Goal: Find contact information: Find contact information

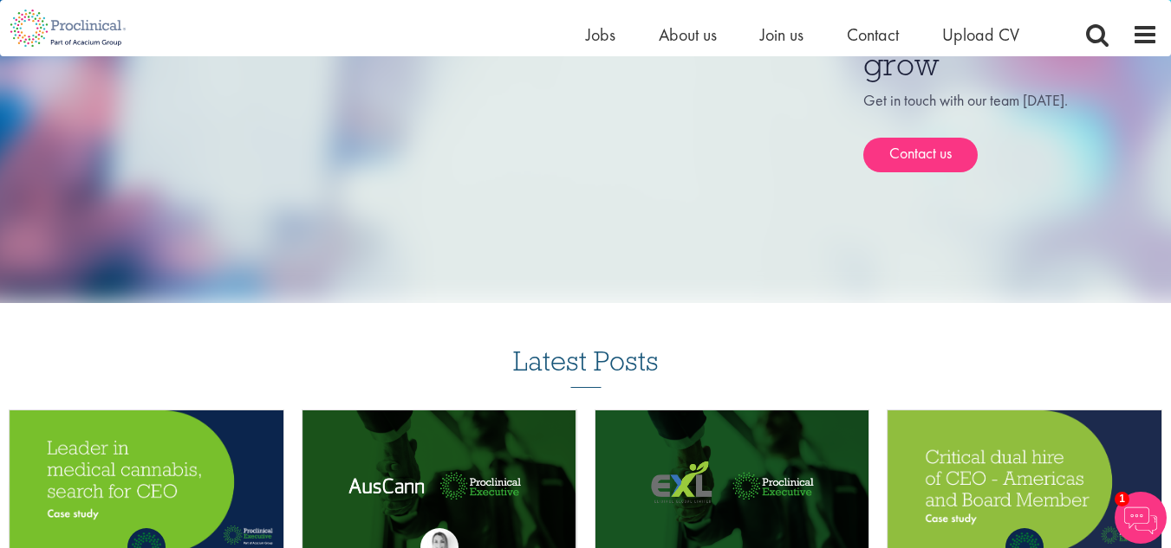
scroll to position [1101, 0]
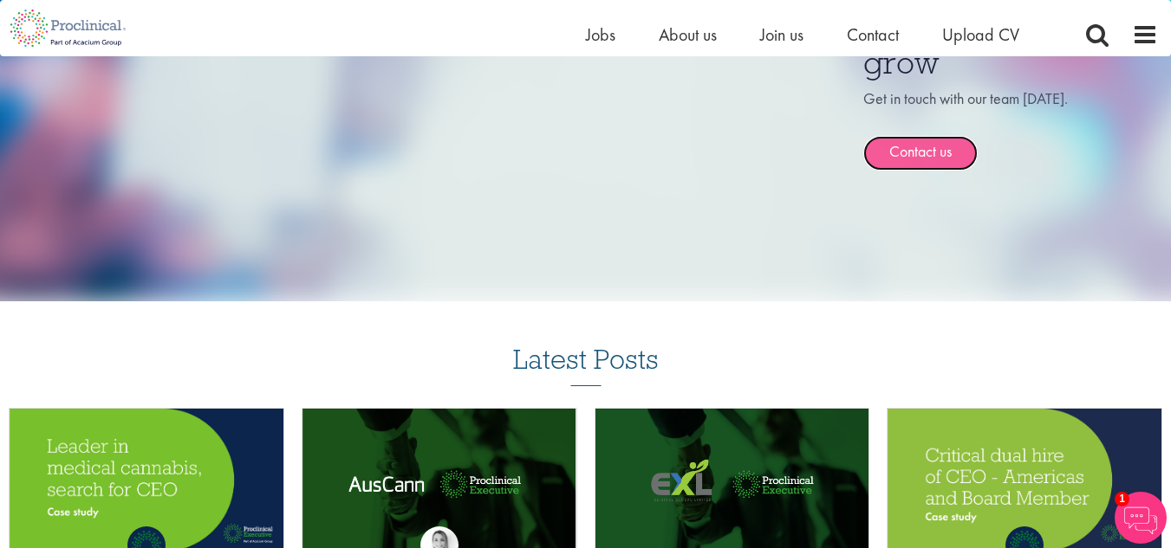
click at [899, 165] on link "Contact us" at bounding box center [920, 153] width 114 height 35
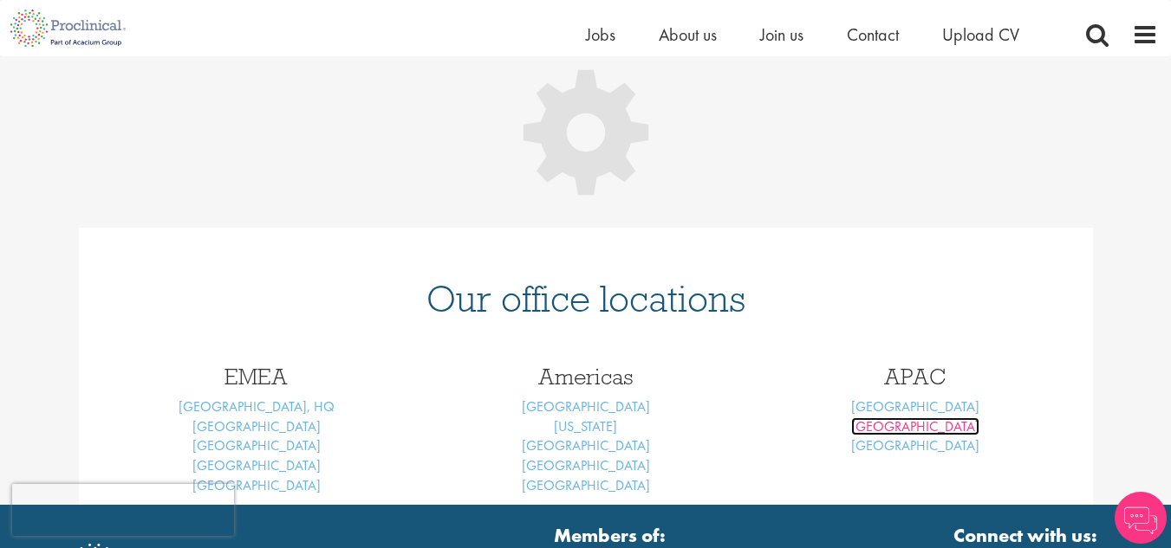
click at [915, 429] on link "Sydney" at bounding box center [915, 427] width 128 height 18
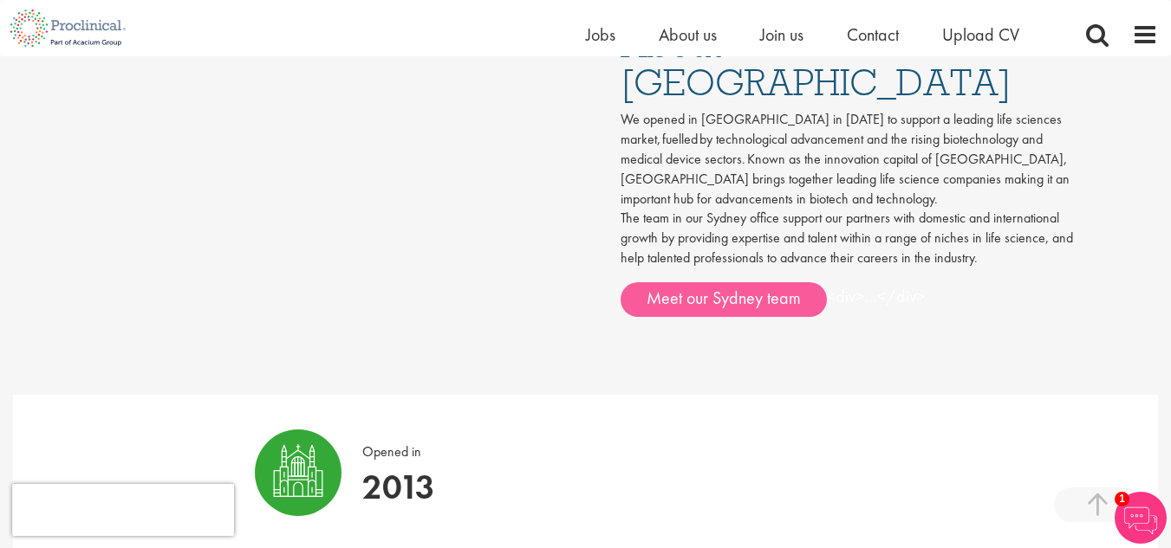
scroll to position [934, 0]
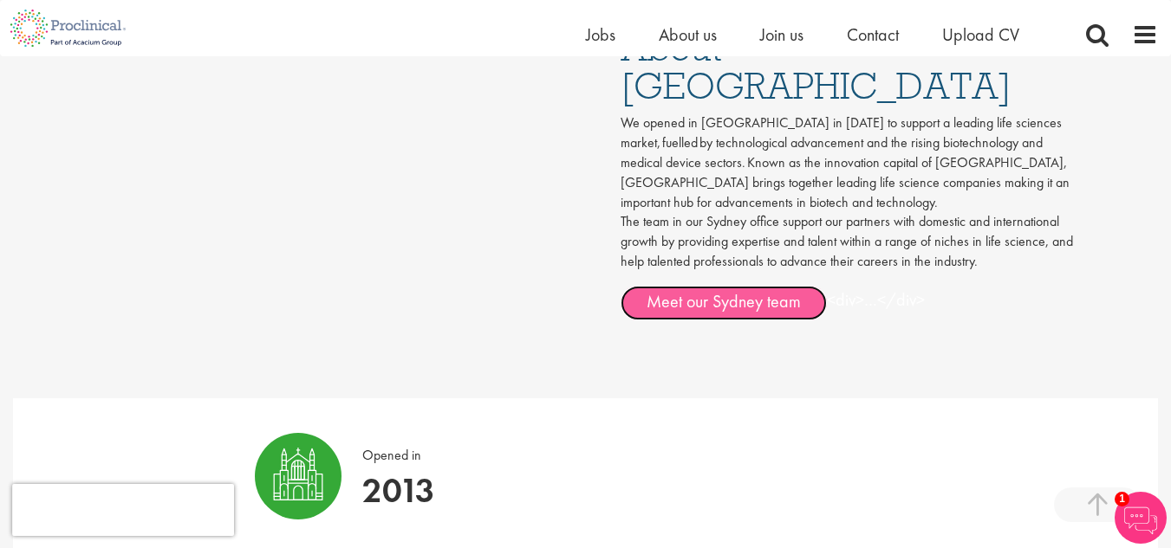
click at [730, 286] on link "Meet our Sydney team" at bounding box center [723, 303] width 206 height 35
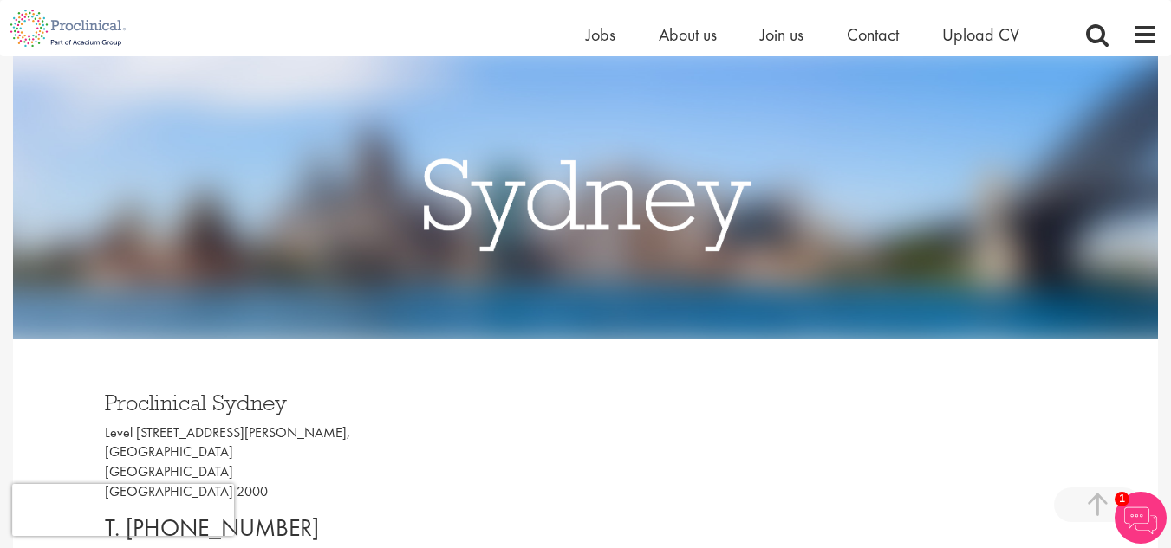
scroll to position [396, 0]
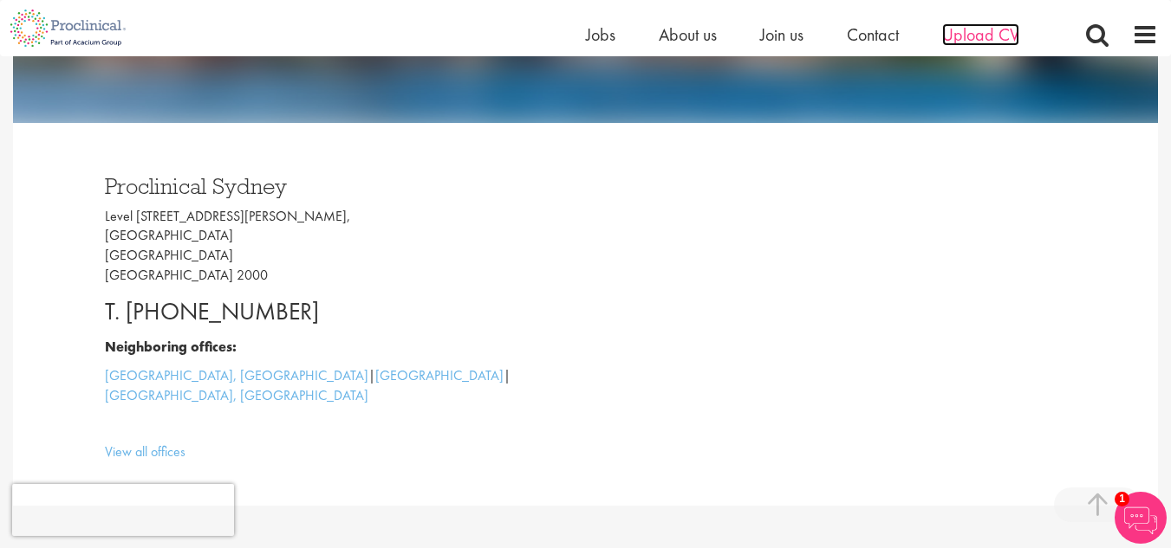
click at [958, 42] on span "Upload CV" at bounding box center [980, 34] width 77 height 23
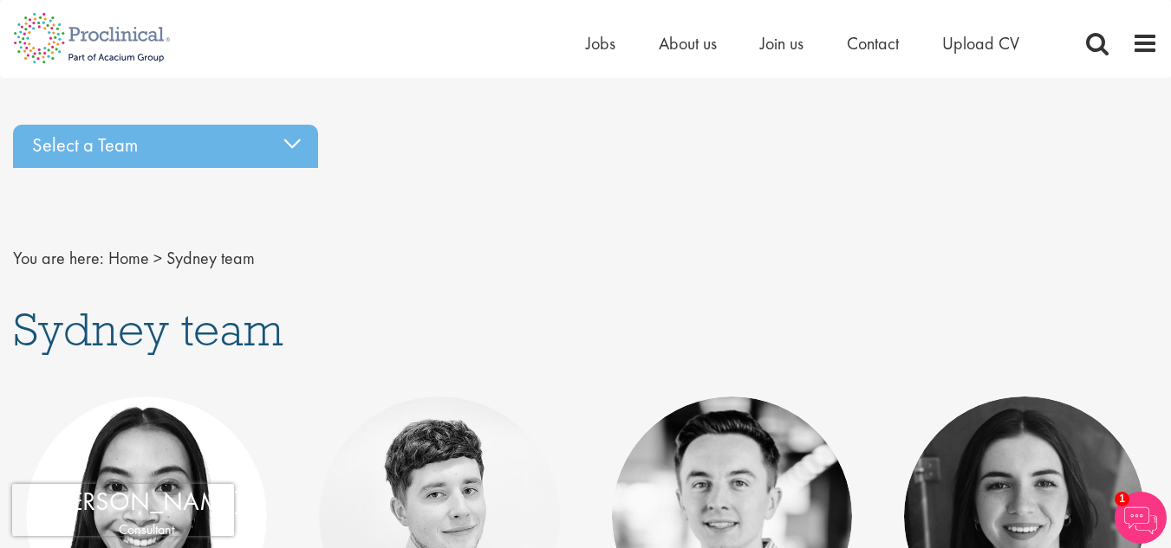
scroll to position [4, 0]
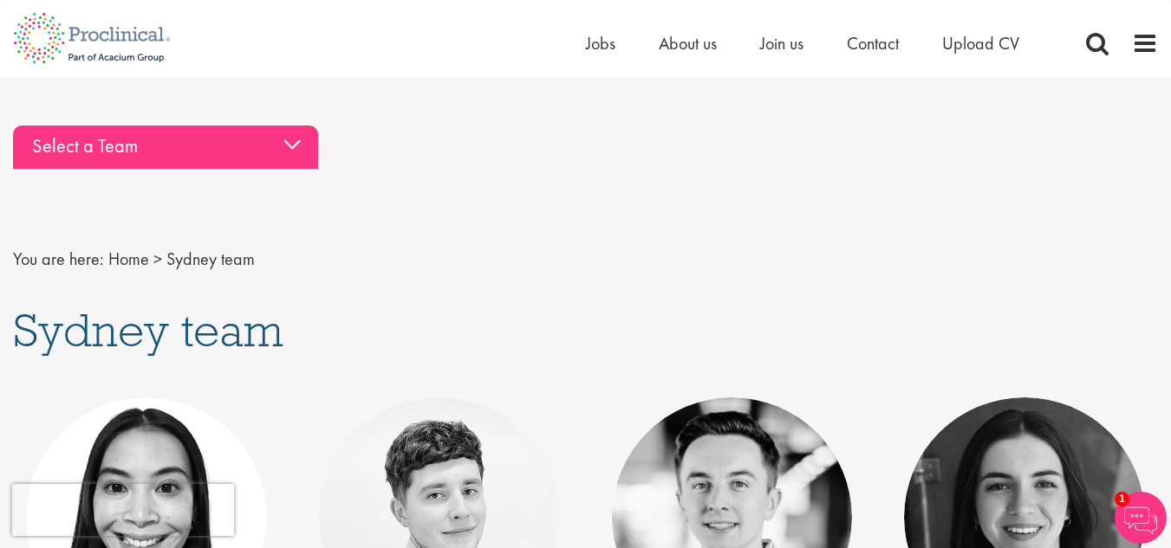
click at [239, 145] on div "Select a Team" at bounding box center [165, 147] width 305 height 43
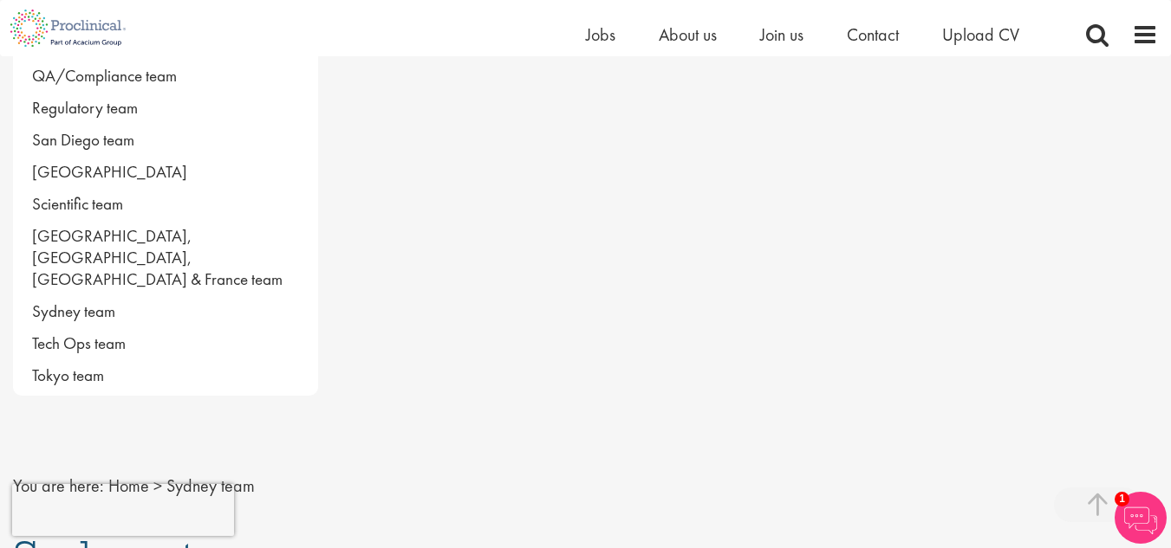
scroll to position [1243, 0]
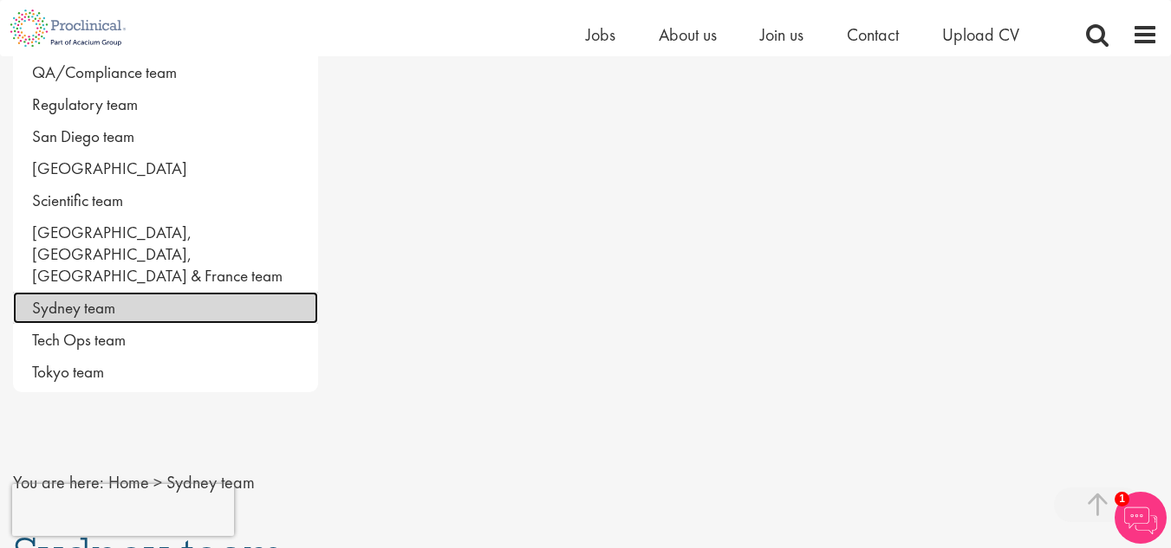
click at [87, 292] on link "Sydney team" at bounding box center [165, 308] width 305 height 32
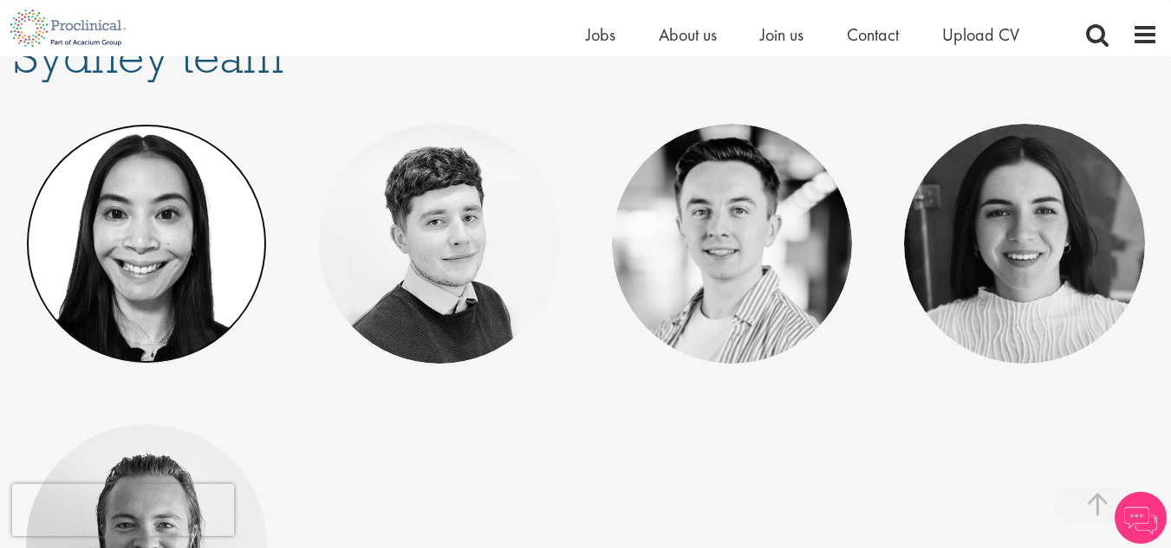
click at [168, 178] on link at bounding box center [146, 244] width 241 height 241
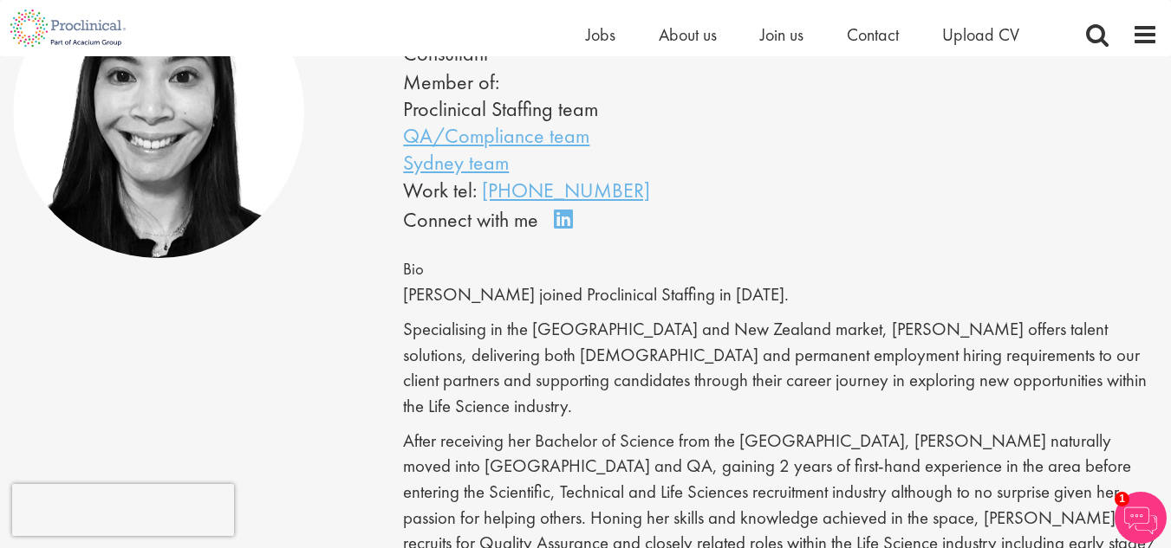
scroll to position [131, 0]
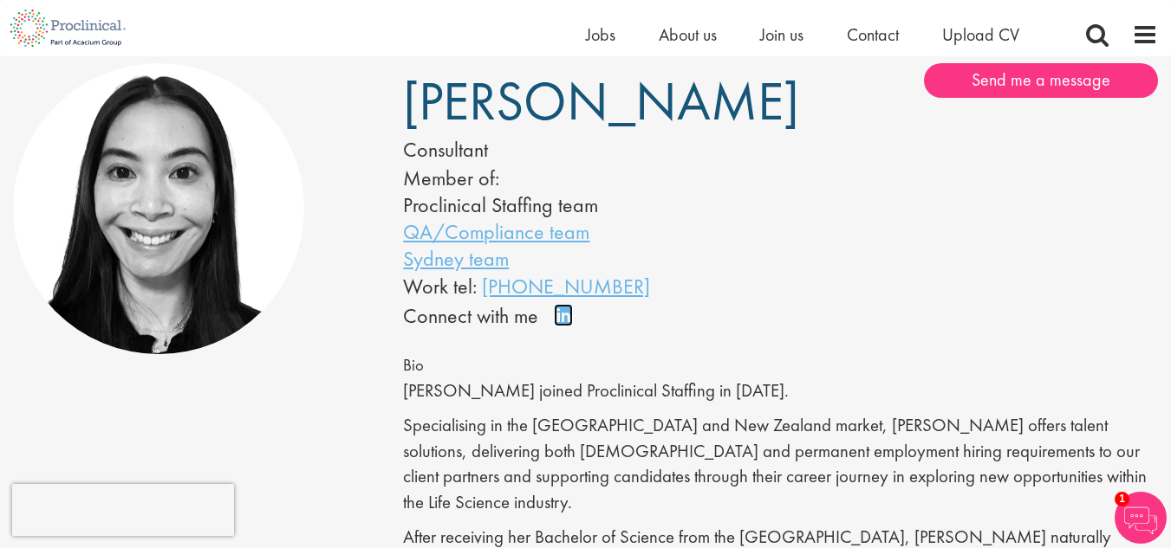
click at [562, 323] on link "Connect on LinkedIn" at bounding box center [569, 323] width 30 height 0
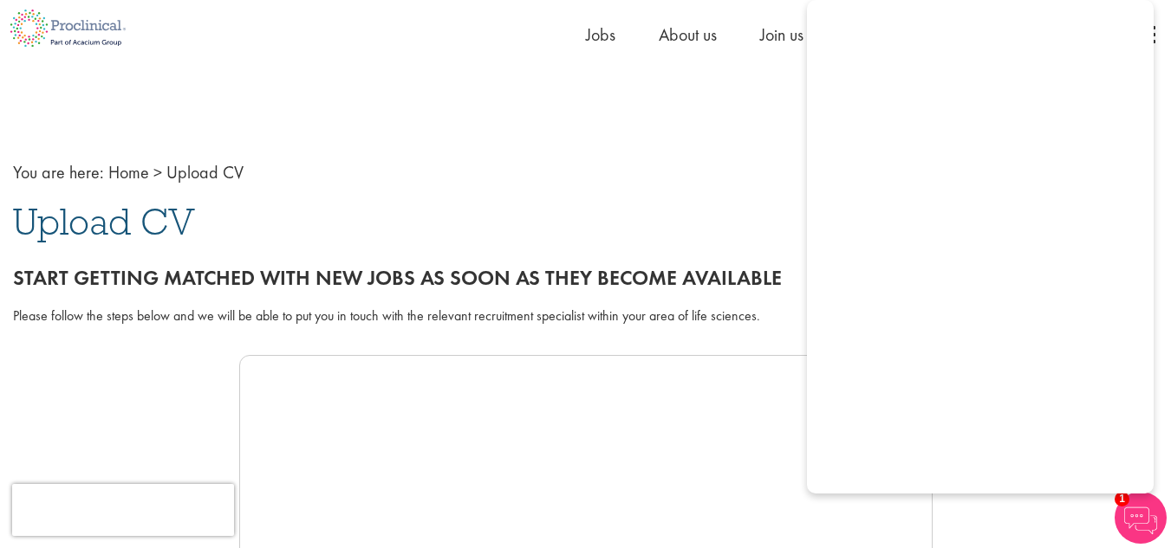
scroll to position [118, 0]
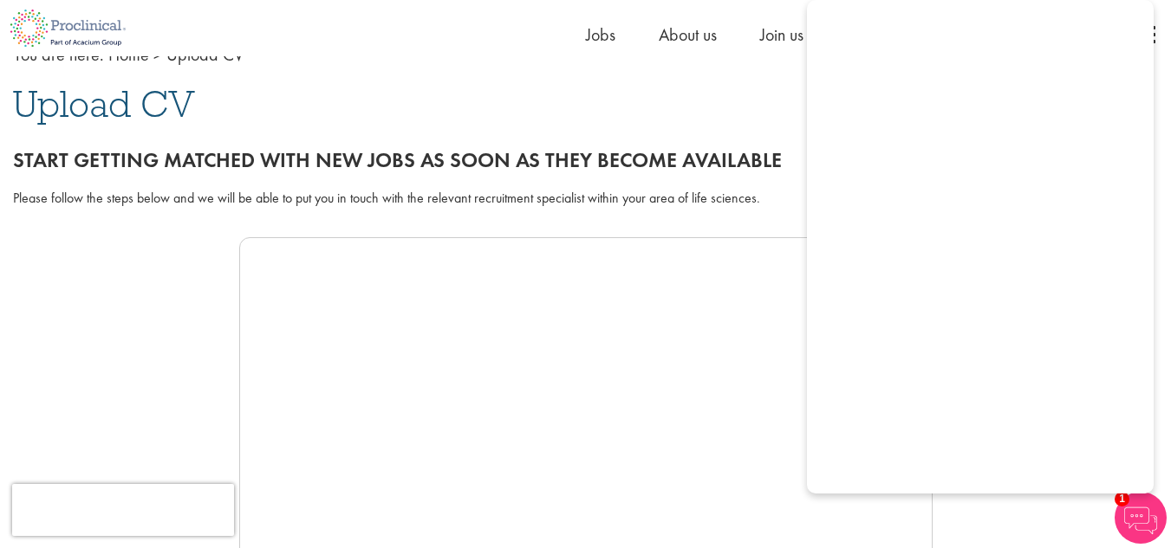
click at [1136, 515] on img at bounding box center [1140, 518] width 52 height 52
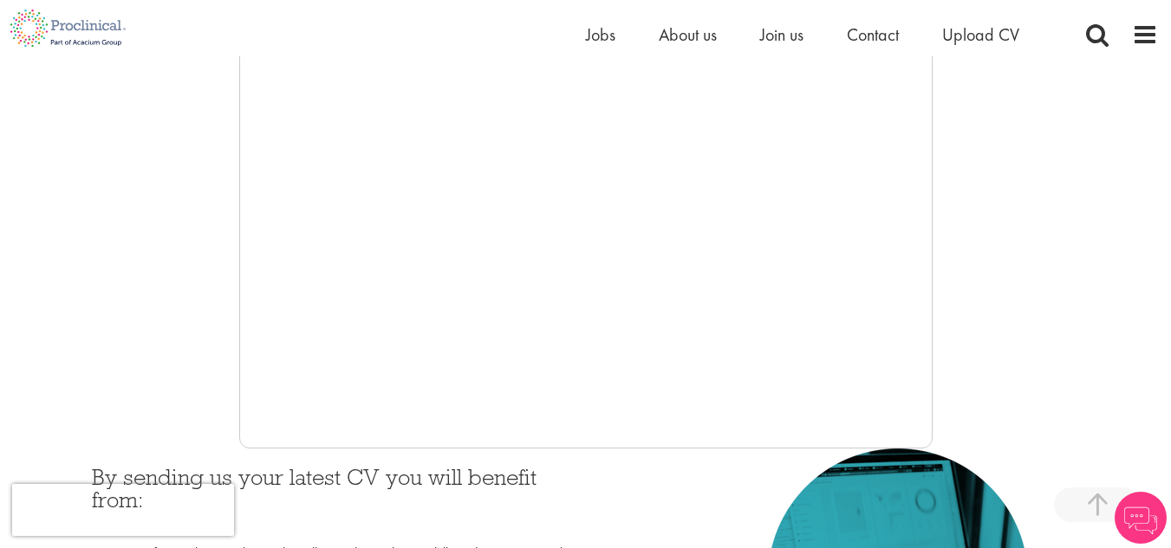
scroll to position [425, 0]
click at [211, 223] on div at bounding box center [585, 190] width 1145 height 520
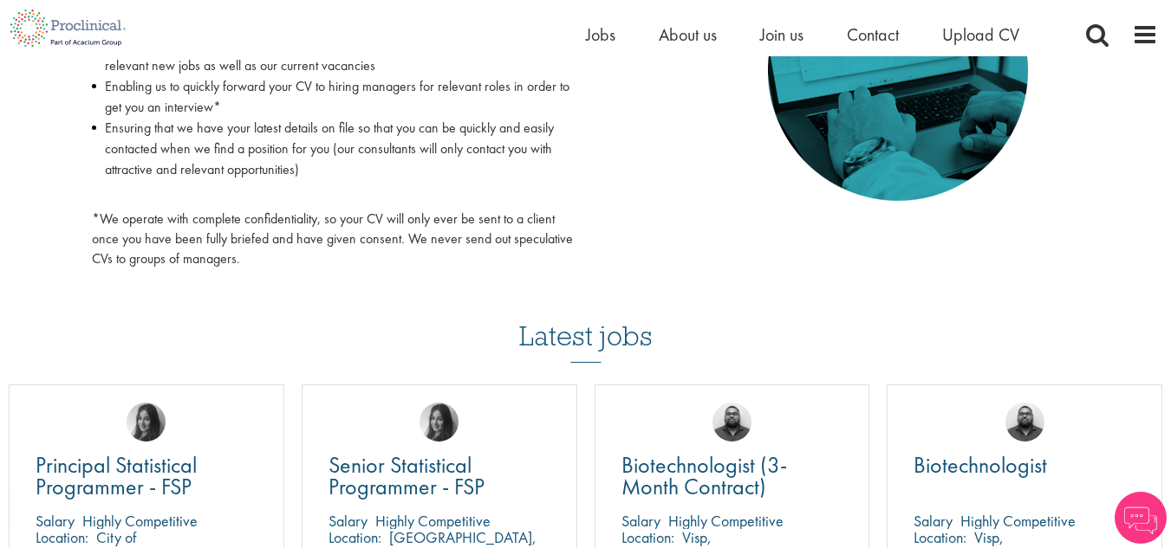
scroll to position [996, 0]
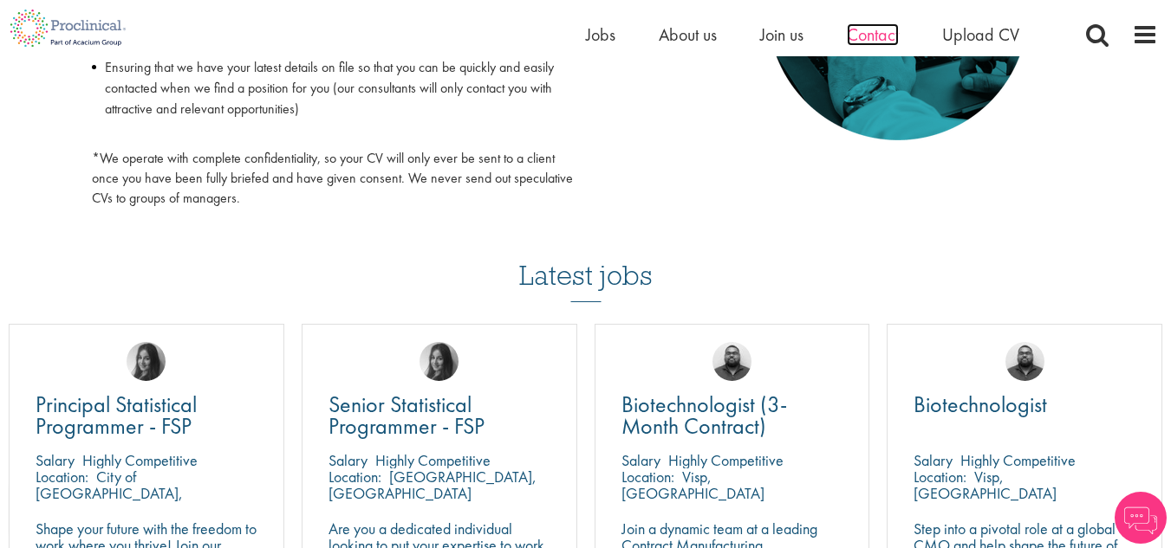
click at [874, 39] on span "Contact" at bounding box center [873, 34] width 52 height 23
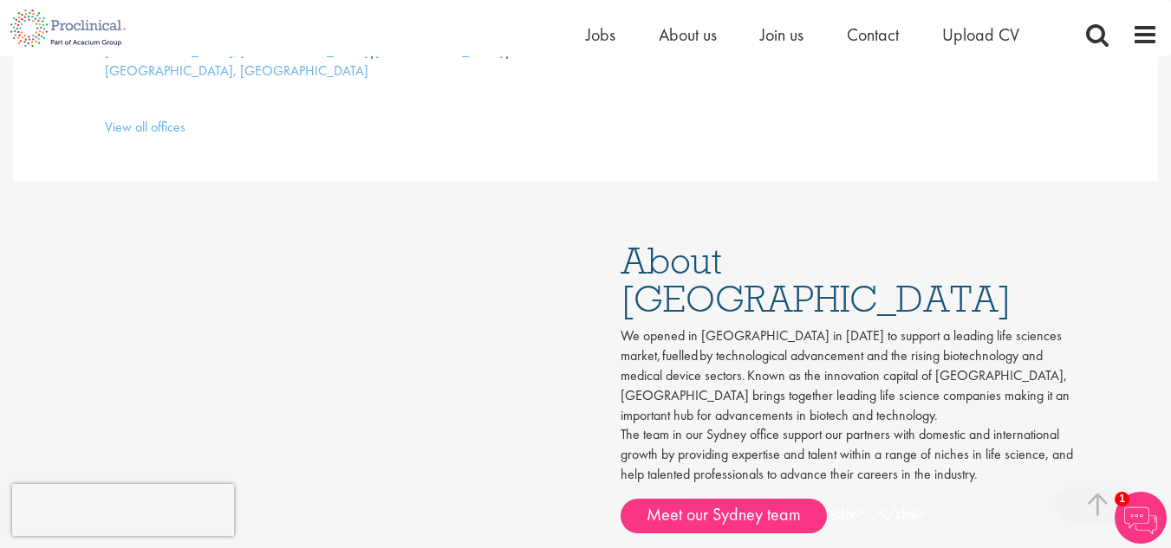
scroll to position [648, 0]
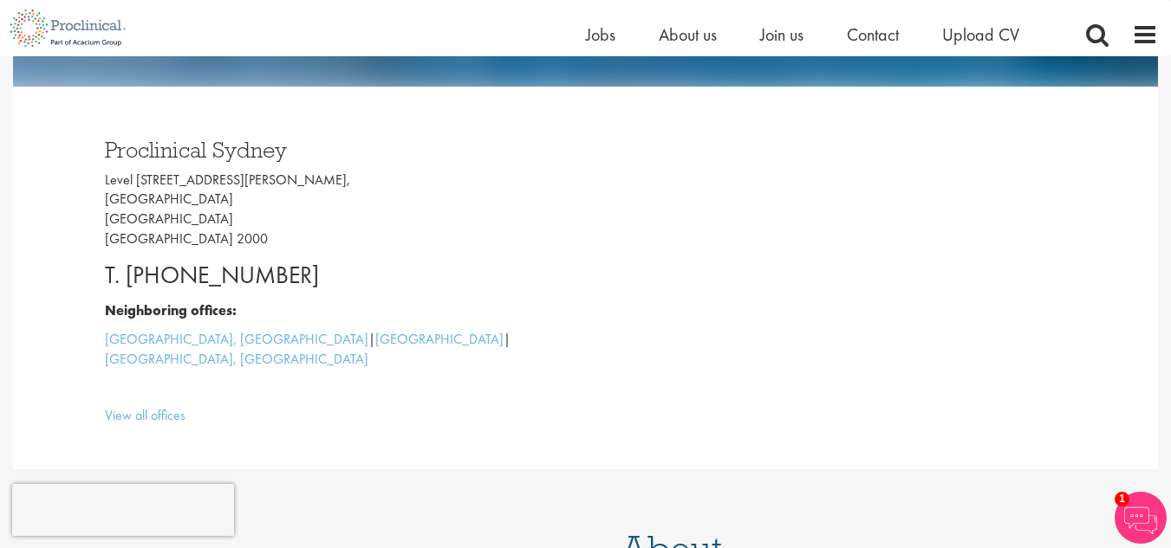
scroll to position [0, 0]
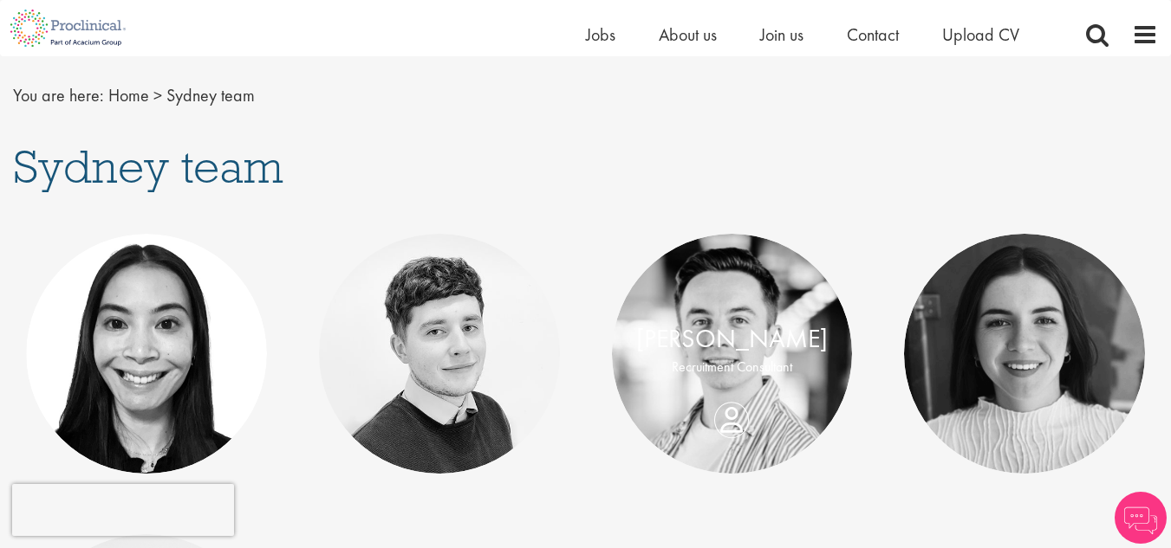
click at [788, 360] on p "Recruitment Consultant" at bounding box center [732, 368] width 206 height 20
click at [737, 387] on div "Danny McDade Recruitment Consultant" at bounding box center [732, 354] width 241 height 66
click at [723, 342] on link "[PERSON_NAME]" at bounding box center [731, 339] width 191 height 33
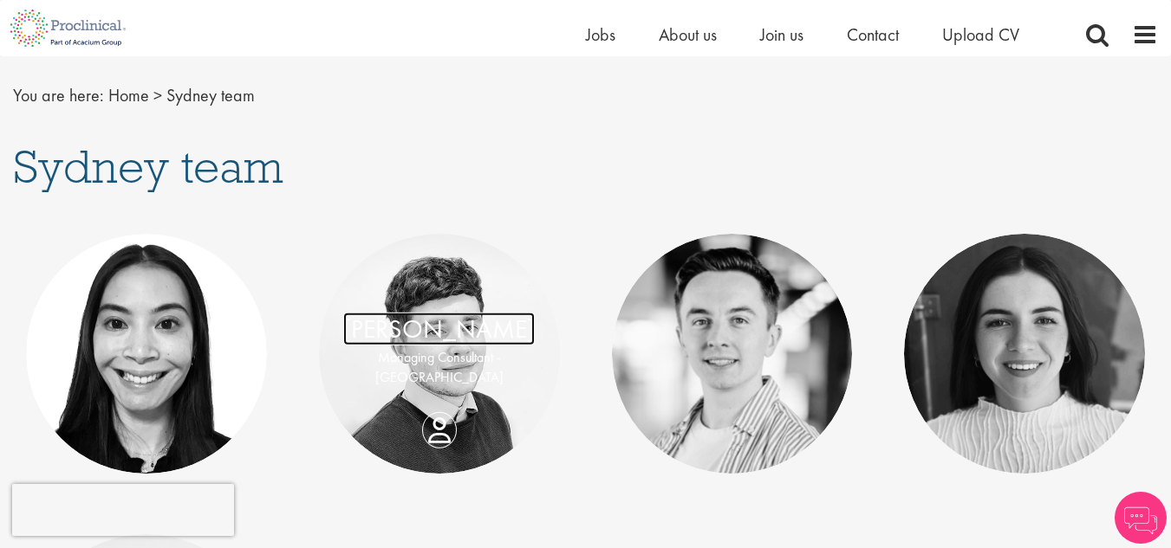
click at [439, 345] on link "[PERSON_NAME]" at bounding box center [438, 329] width 191 height 33
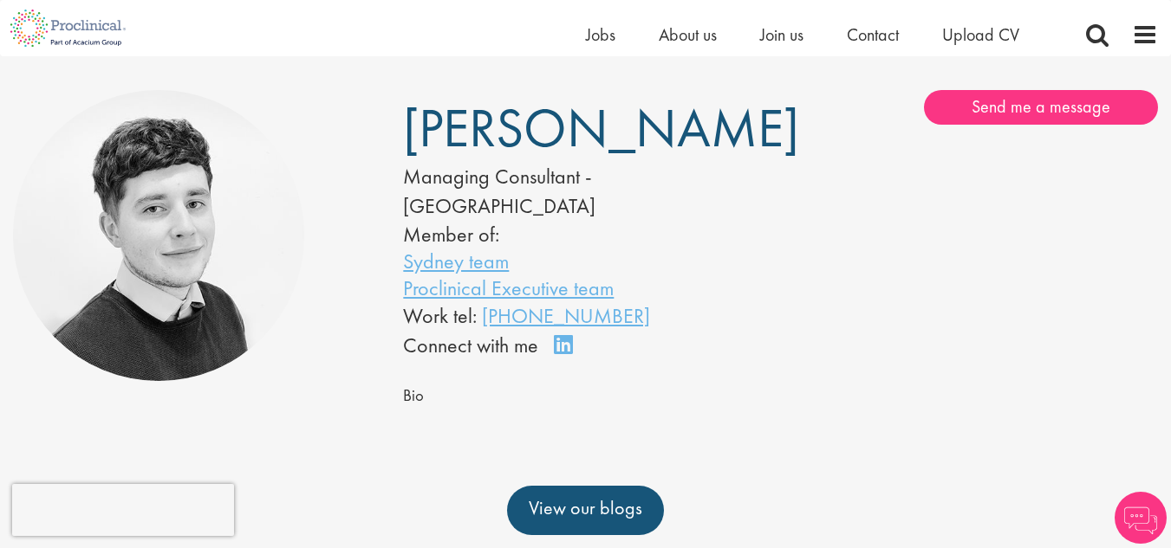
scroll to position [105, 0]
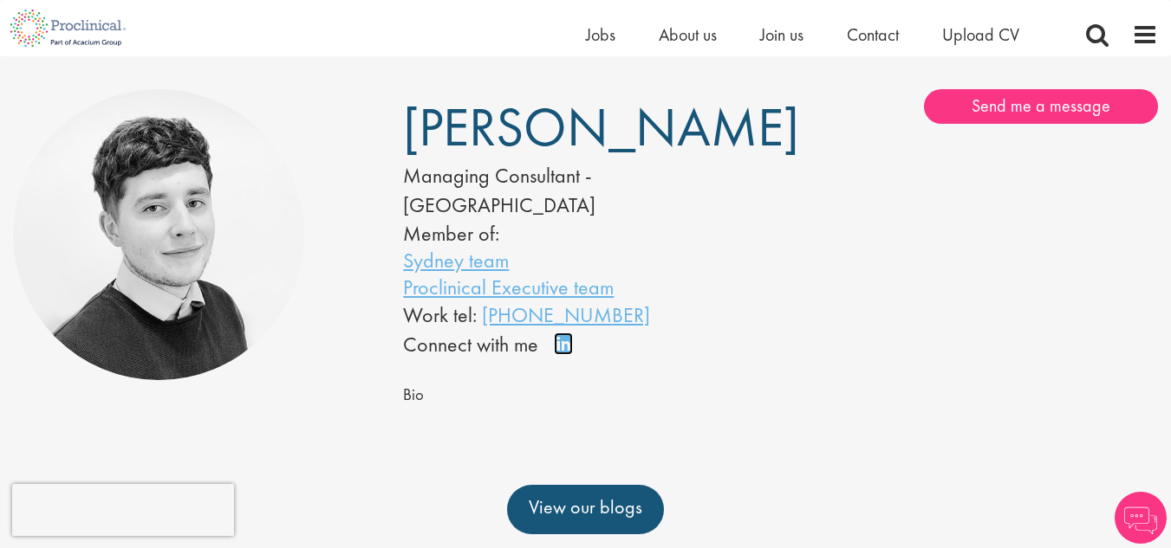
click at [565, 352] on link "Connect on LinkedIn" at bounding box center [569, 352] width 30 height 0
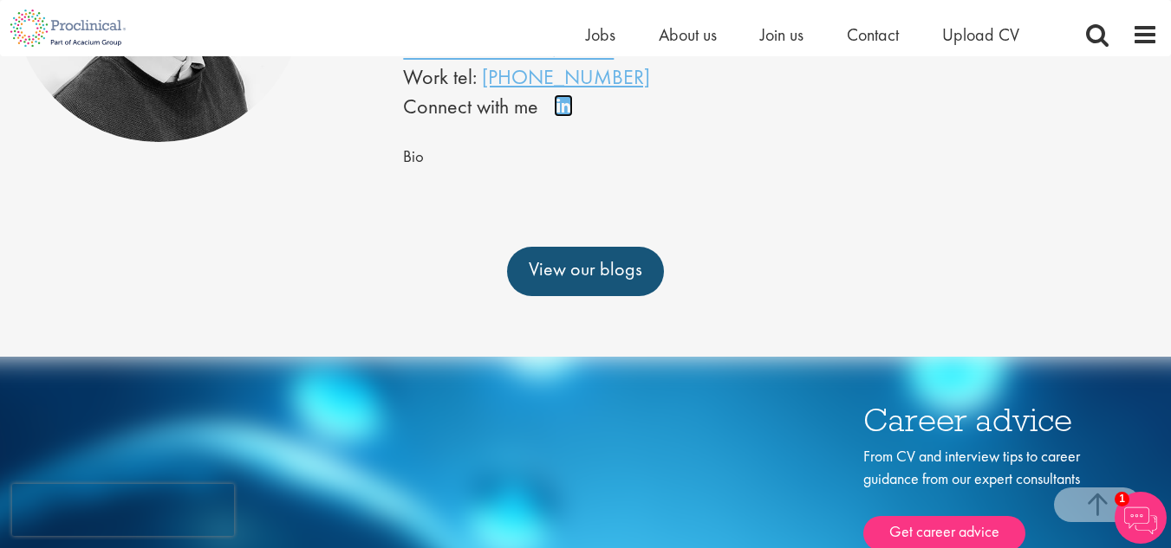
scroll to position [0, 0]
